Goal: Transaction & Acquisition: Purchase product/service

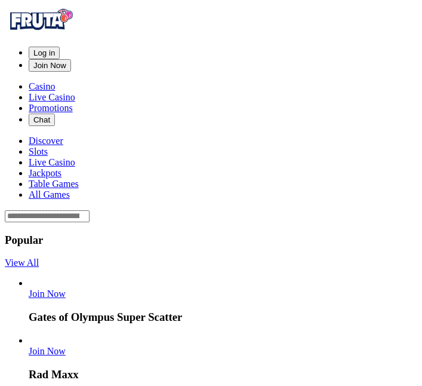
click at [55, 48] on span "Log in" at bounding box center [43, 52] width 21 height 9
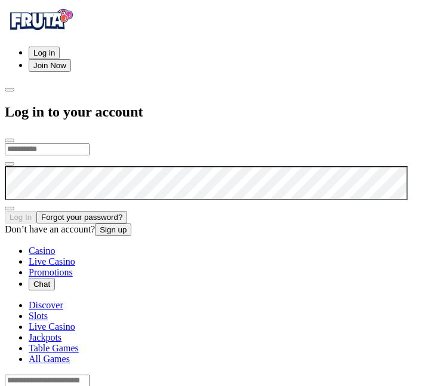
click at [90, 143] on input "email" at bounding box center [47, 149] width 85 height 12
type input "**********"
click at [5, 211] on button "Log In" at bounding box center [21, 217] width 32 height 13
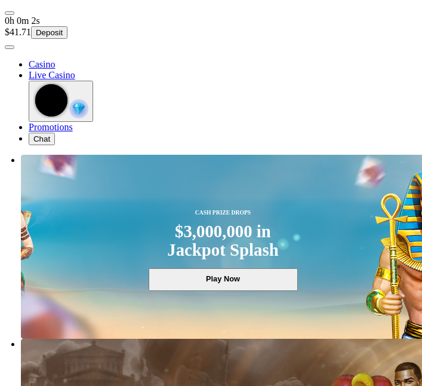
click at [10, 47] on span "user-circle icon" at bounding box center [10, 47] width 0 height 0
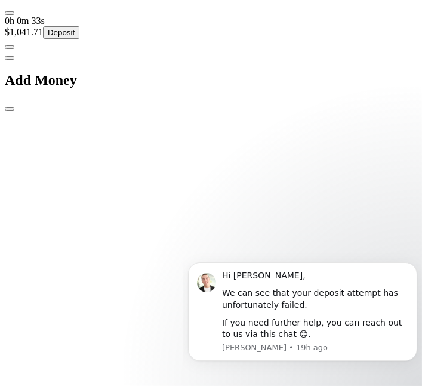
click at [10, 109] on span "close icon" at bounding box center [10, 109] width 0 height 0
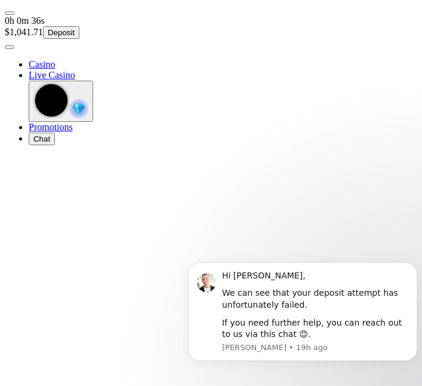
click at [376, 373] on body "Hi [PERSON_NAME], We can see that your deposit attempt has unfortunately failed…" at bounding box center [301, 311] width 229 height 126
click at [370, 368] on body "Hi [PERSON_NAME], We can see that your deposit attempt has unfortunately failed…" at bounding box center [301, 311] width 229 height 126
click html "Hi [PERSON_NAME], We can see that your deposit attempt has unfortunately failed…"
click at [342, 311] on div "Hi [PERSON_NAME], We can see that your deposit attempt has unfortunately failed…" at bounding box center [315, 304] width 186 height 70
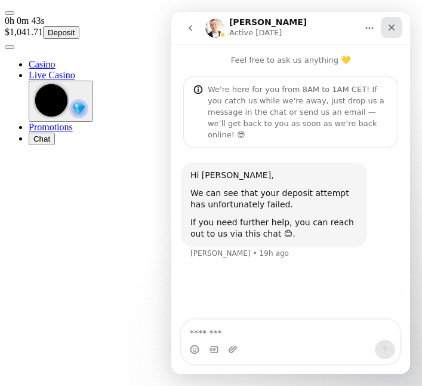
click at [395, 26] on icon "Close" at bounding box center [391, 28] width 10 height 10
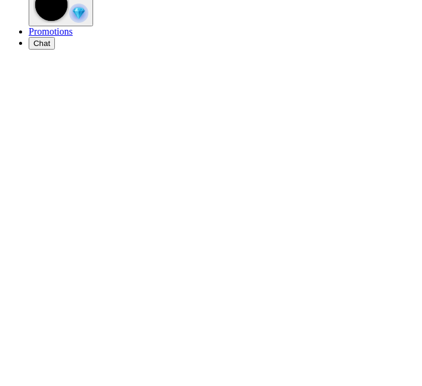
scroll to position [96, 0]
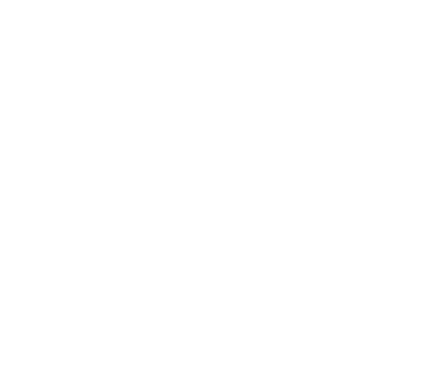
scroll to position [122, 0]
type input "***"
